Goal: Check status: Check status

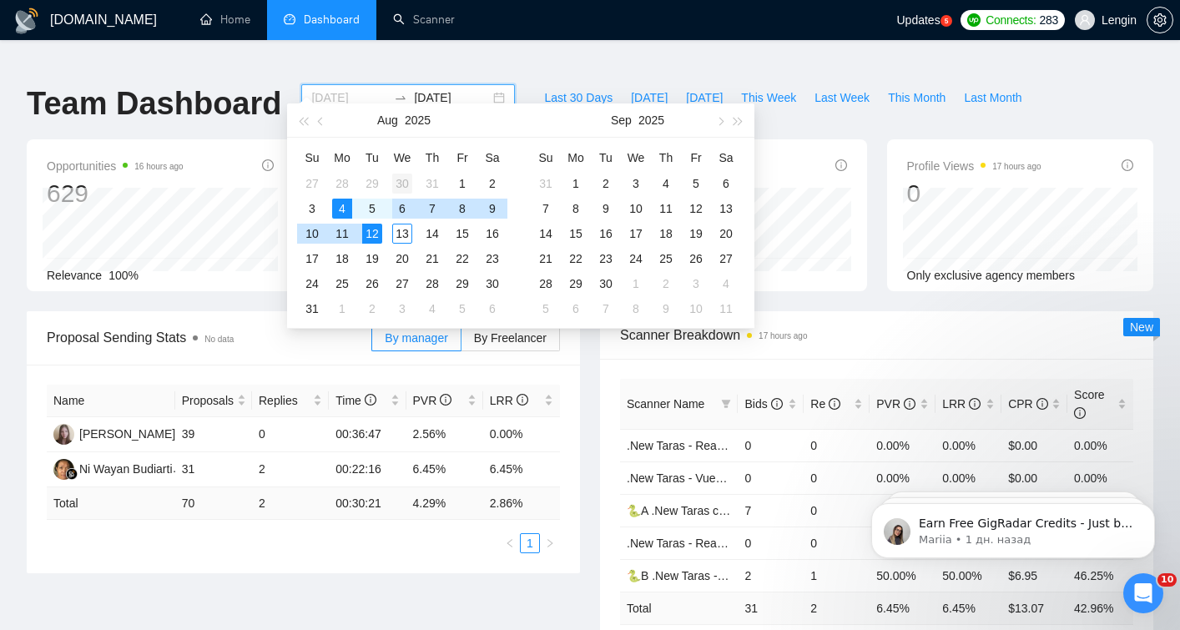
type input "[DATE]"
click at [403, 179] on div "30" at bounding box center [402, 184] width 20 height 20
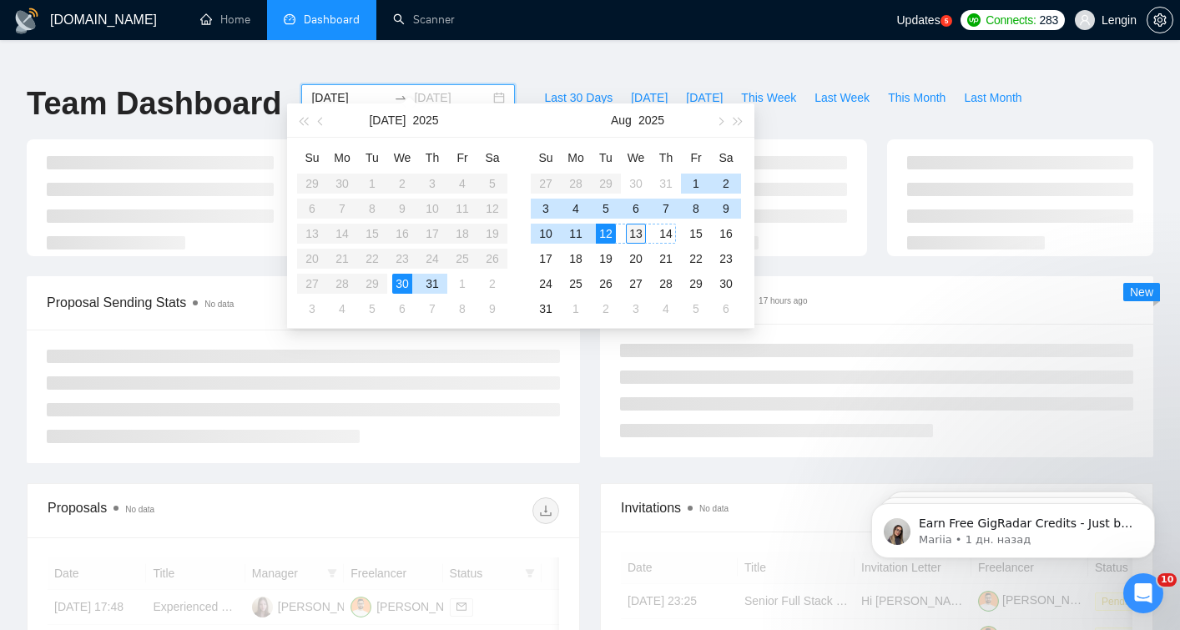
type input "[DATE]"
click at [636, 234] on div "13" at bounding box center [636, 234] width 20 height 20
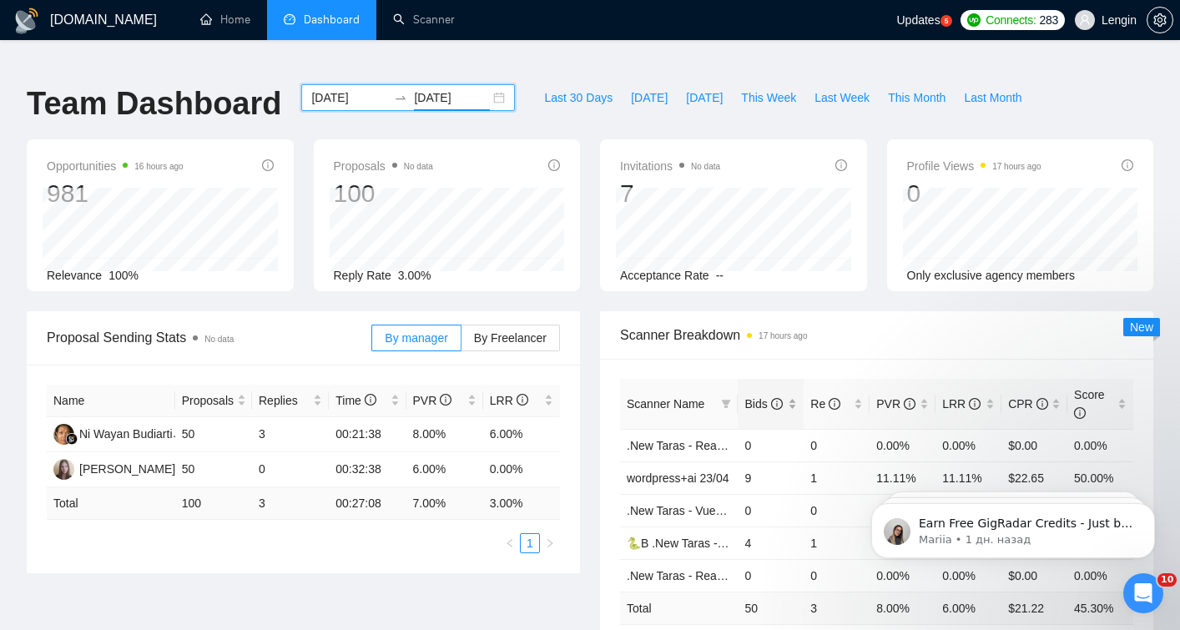
click at [790, 395] on div "Bids" at bounding box center [771, 404] width 53 height 18
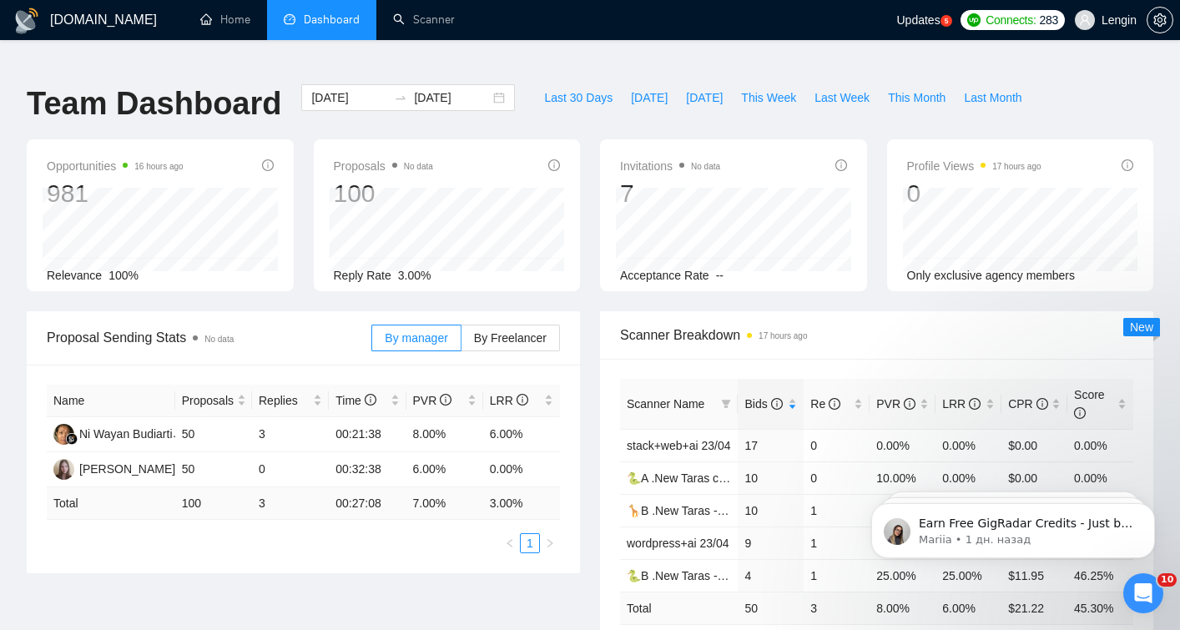
click at [548, 587] on div "Proposal Sending Stats No data By manager By Freelancer Name Proposals Replies …" at bounding box center [590, 504] width 1147 height 387
click at [363, 88] on input "[DATE]" at bounding box center [349, 97] width 76 height 18
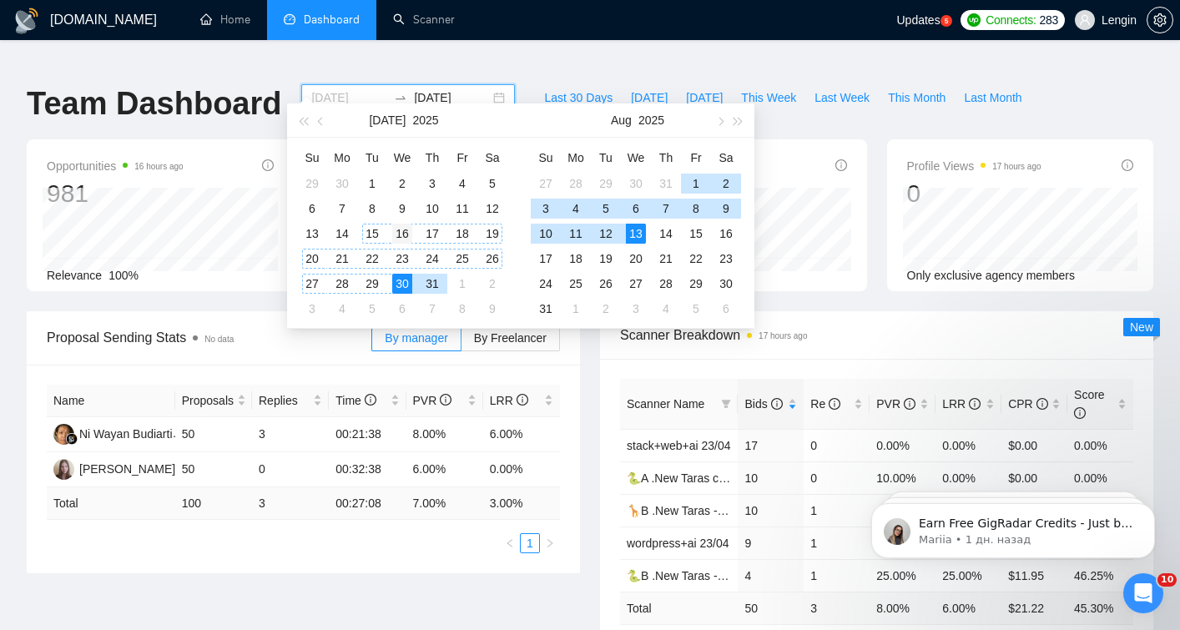
type input "[DATE]"
click at [404, 233] on div "16" at bounding box center [402, 234] width 20 height 20
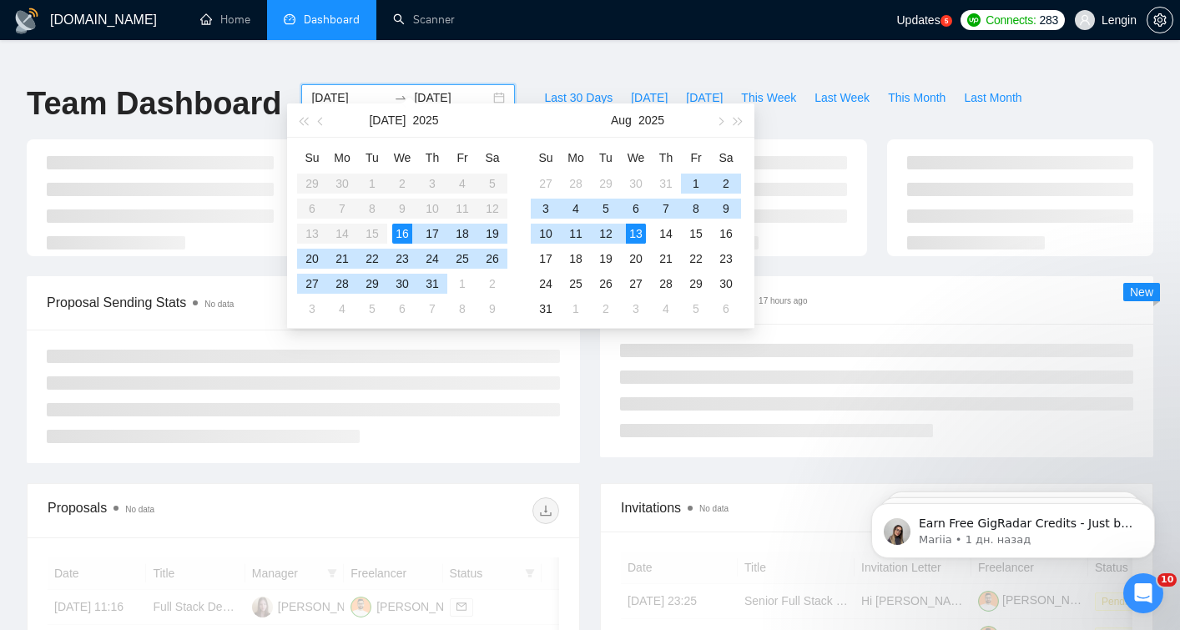
type input "[DATE]"
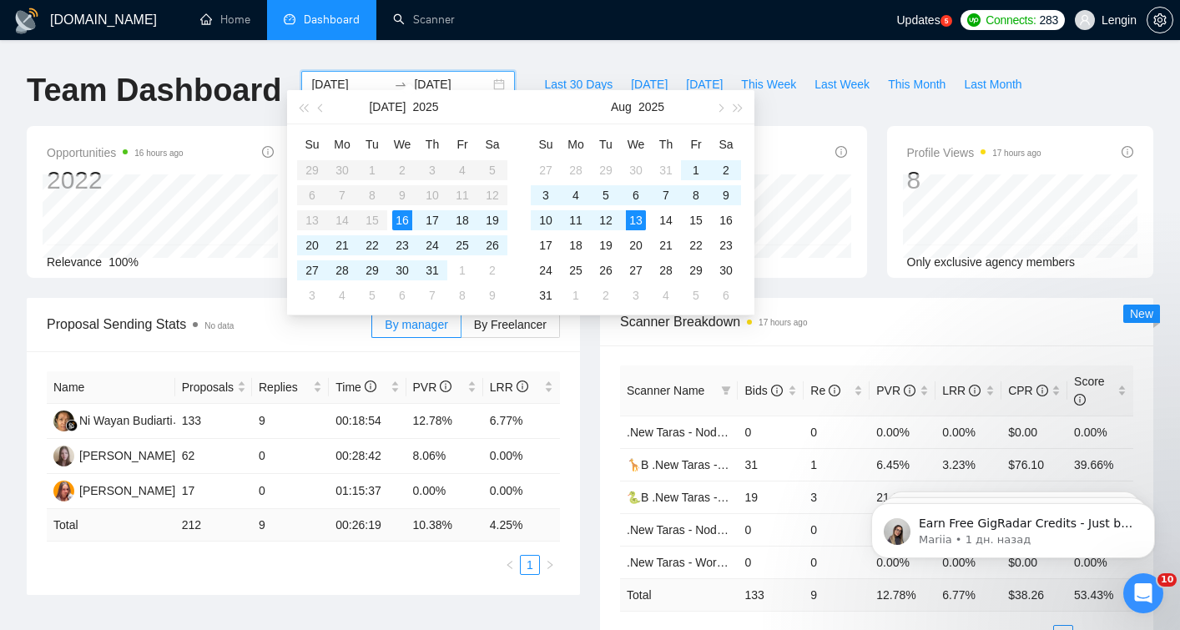
scroll to position [17, 0]
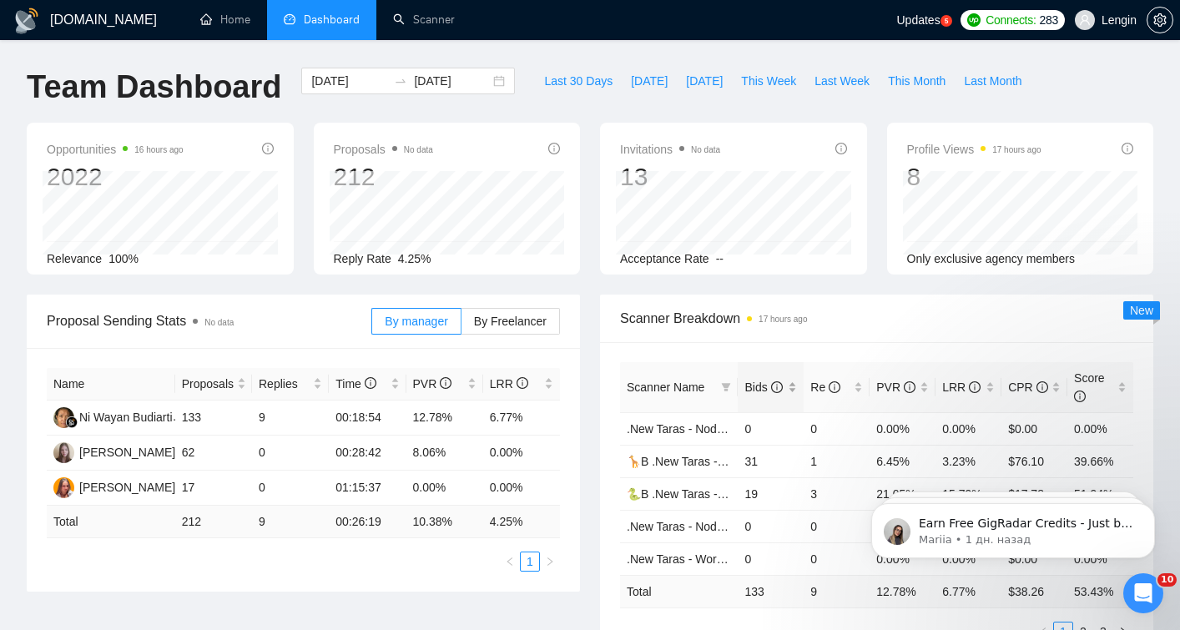
click at [795, 378] on div "Bids" at bounding box center [771, 387] width 53 height 18
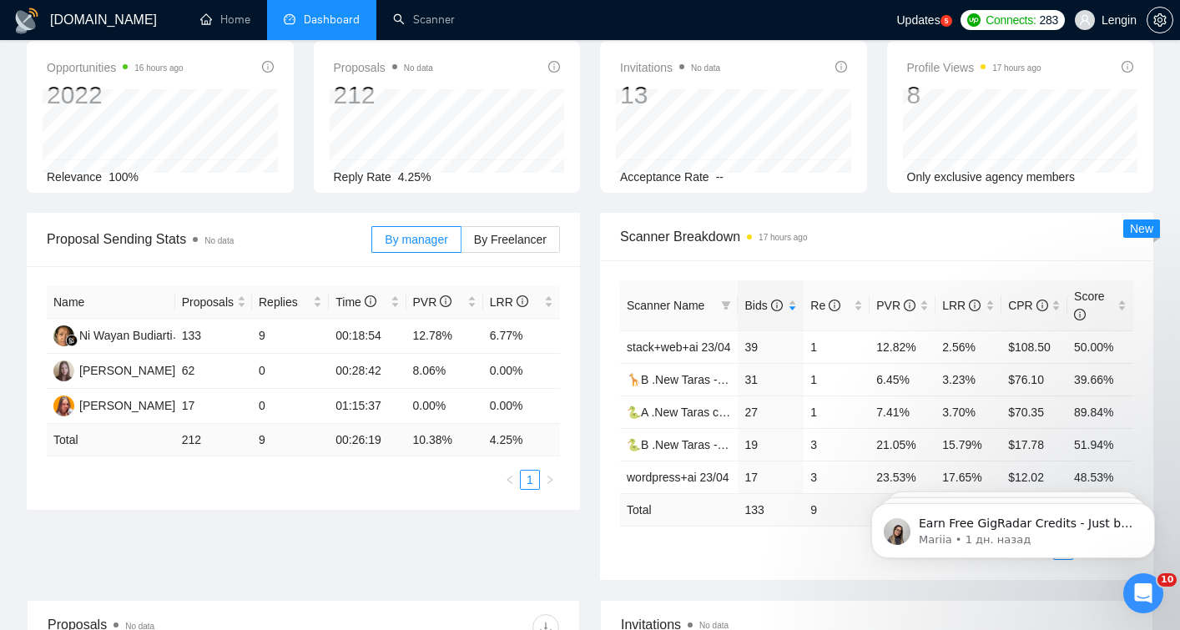
scroll to position [98, 0]
drag, startPoint x: 175, startPoint y: 352, endPoint x: 546, endPoint y: 360, distance: 370.7
click at [546, 361] on tr "[PERSON_NAME] 62 0 00:28:42 8.06% 0.00%" at bounding box center [303, 372] width 513 height 35
click at [580, 319] on div "Proposal Sending Stats No data By manager By Freelancer Name Proposals Replies …" at bounding box center [303, 362] width 573 height 297
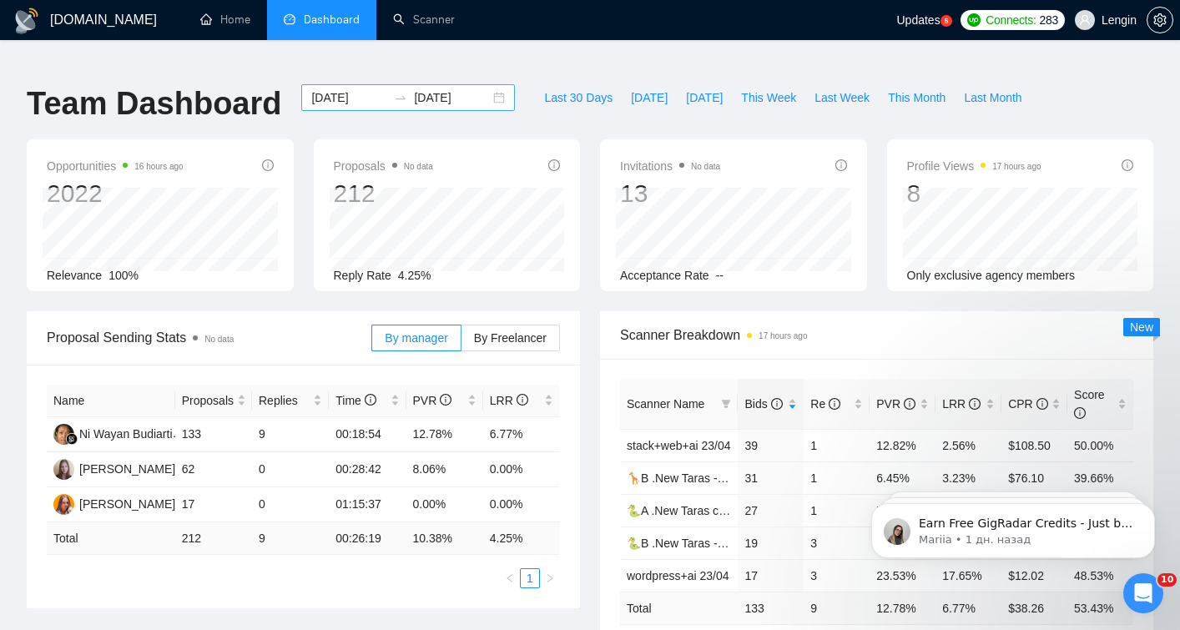
click at [481, 84] on div "[DATE] [DATE]" at bounding box center [408, 97] width 214 height 27
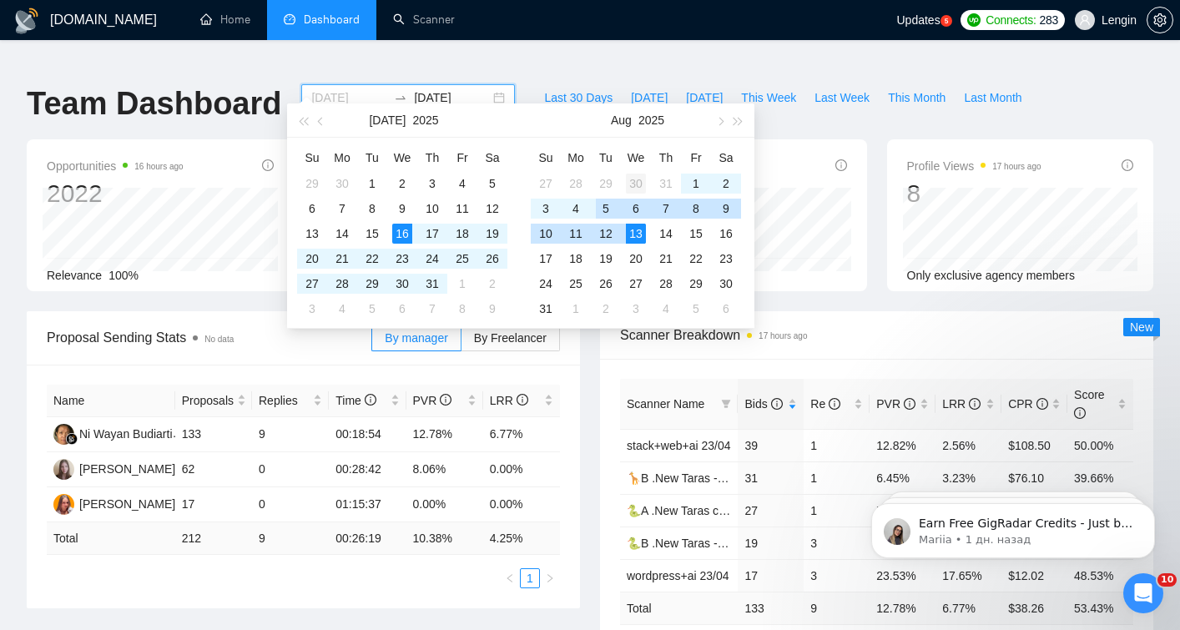
type input "[DATE]"
click at [636, 182] on div "30" at bounding box center [636, 184] width 20 height 20
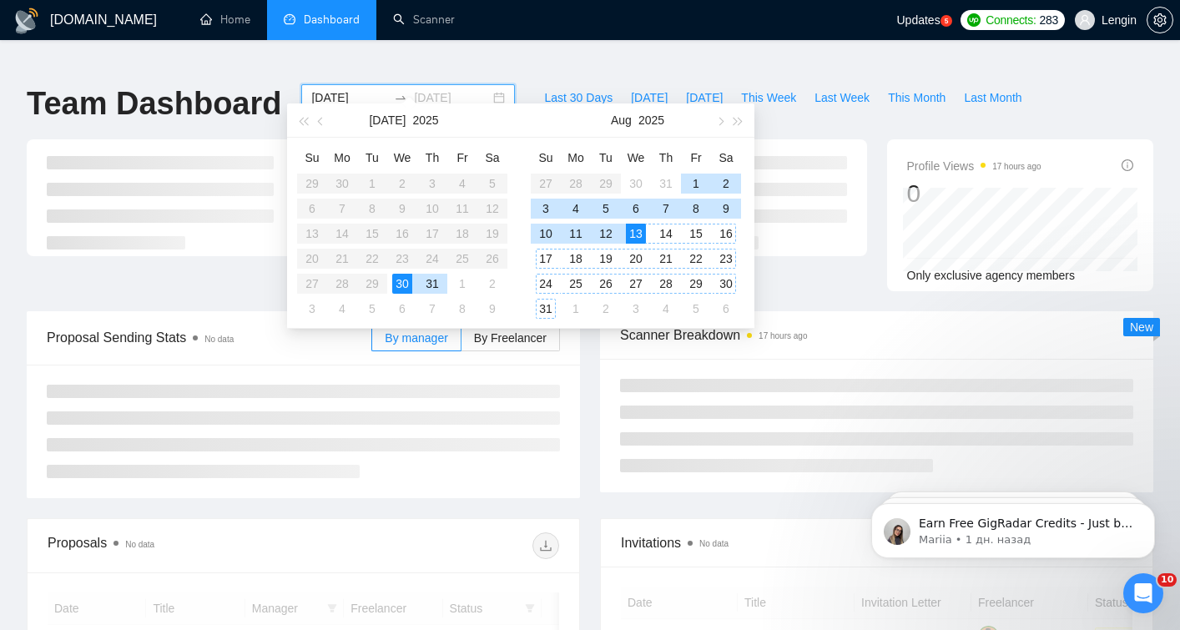
type input "[DATE]"
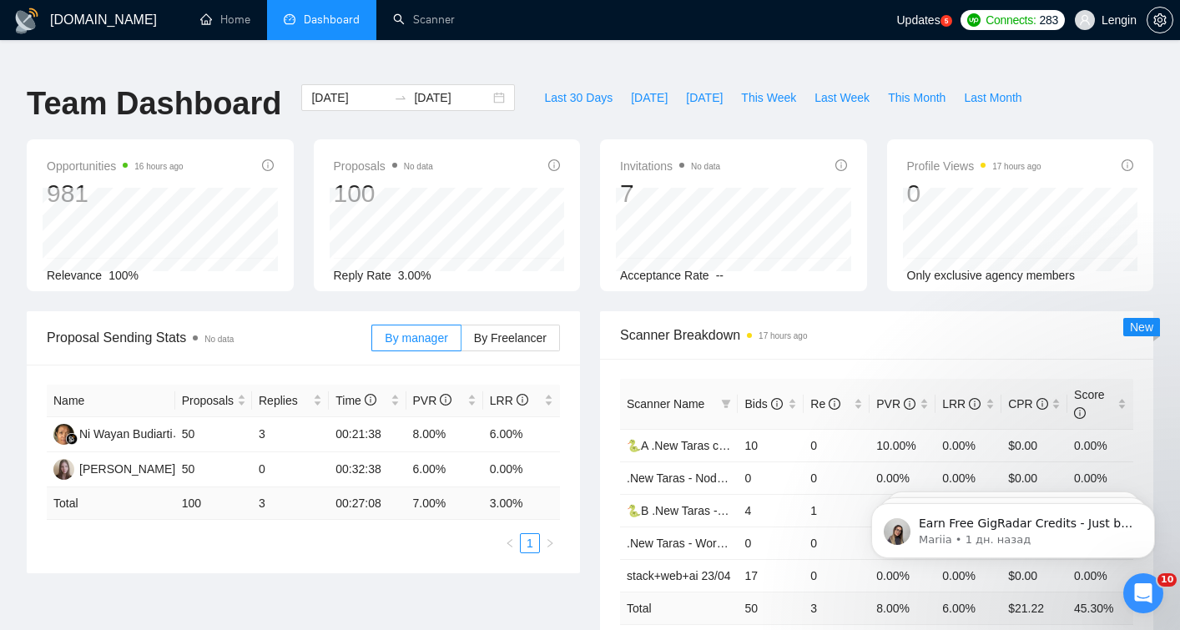
click at [595, 479] on div "Scanner Breakdown 17 hours ago Scanner Name Bids Re PVR LRR CPR Score 🐍A .New T…" at bounding box center [876, 494] width 573 height 367
